Goal: Find specific page/section: Find specific page/section

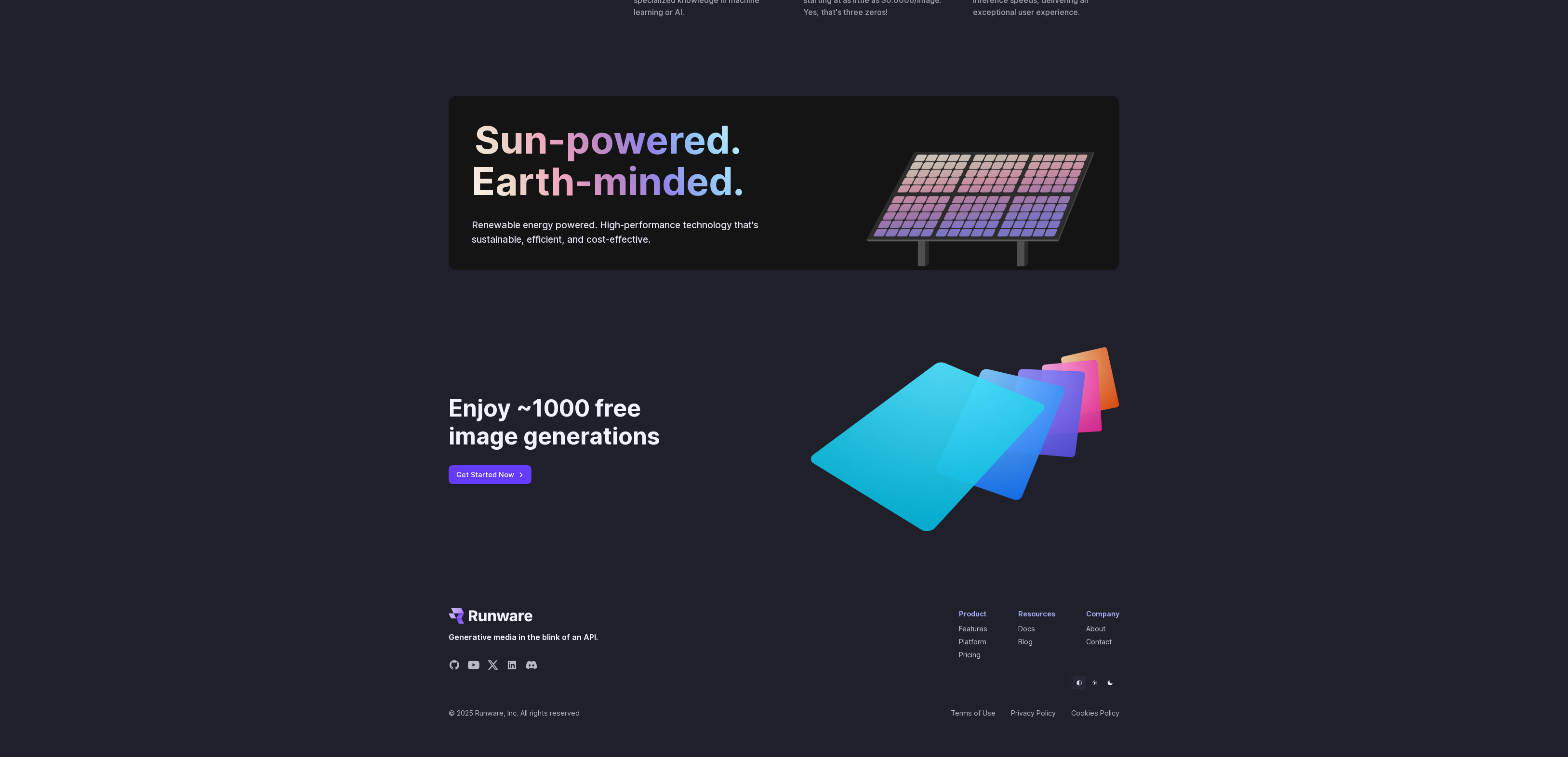
scroll to position [3434, 0]
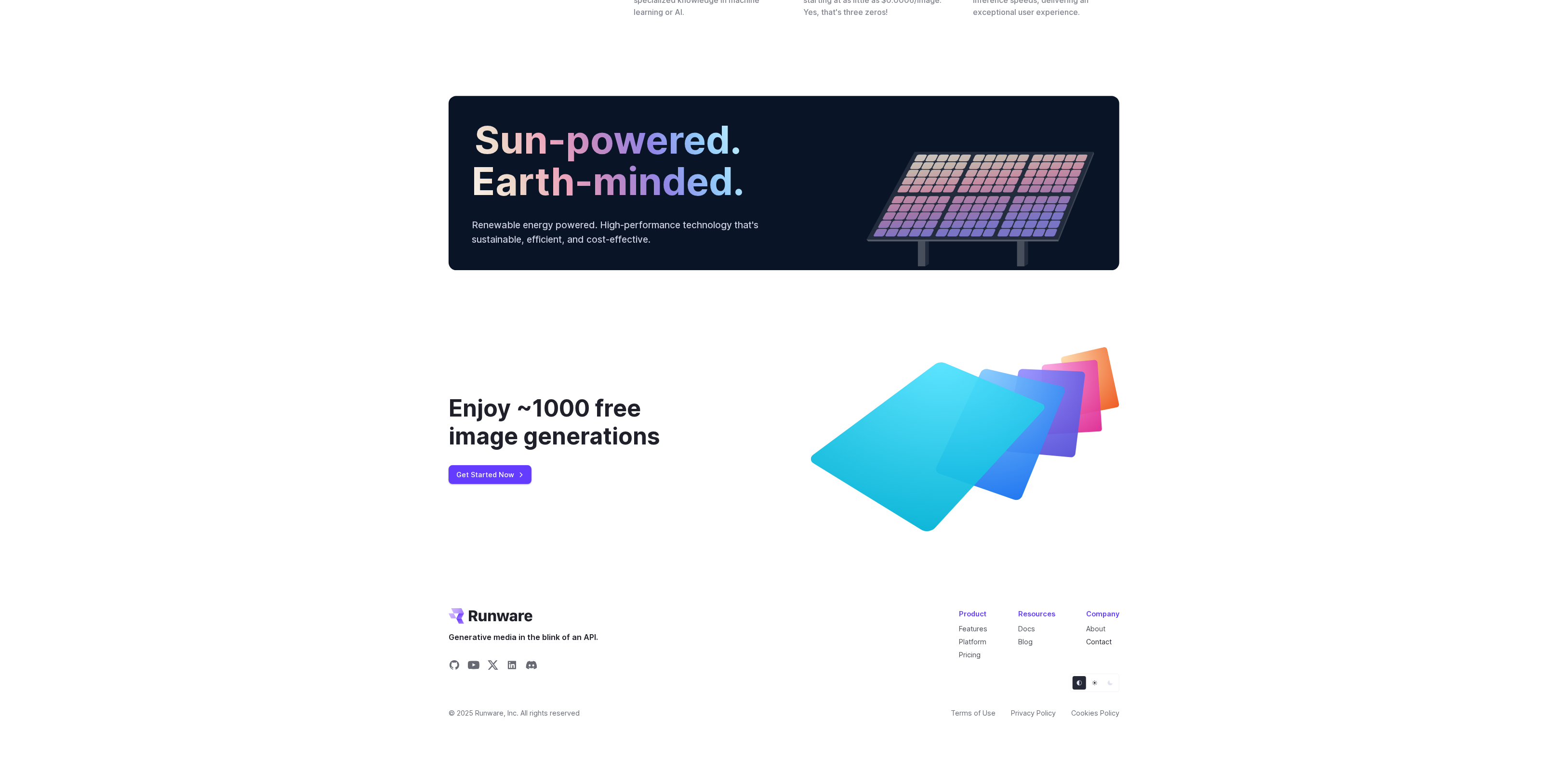
click at [1100, 640] on link "Contact" at bounding box center [1099, 641] width 26 height 8
